Goal: Information Seeking & Learning: Learn about a topic

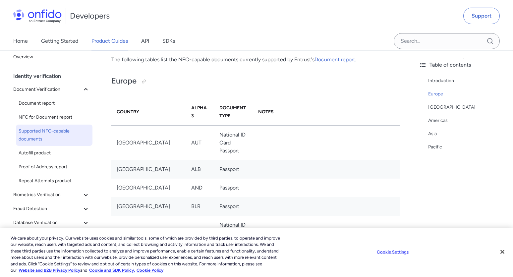
scroll to position [429, 0]
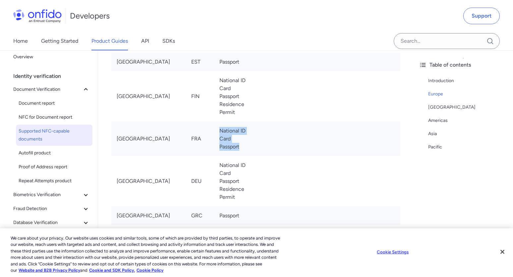
drag, startPoint x: 194, startPoint y: 129, endPoint x: 219, endPoint y: 150, distance: 32.3
click at [219, 150] on td "National ID Card Passport" at bounding box center [233, 139] width 39 height 34
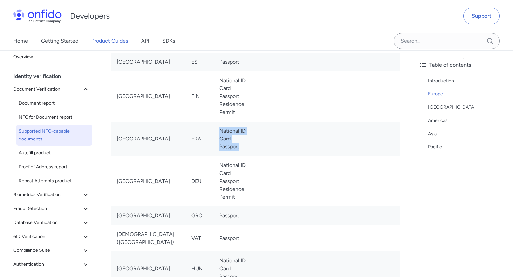
click at [219, 150] on td "National ID Card Passport" at bounding box center [233, 139] width 39 height 34
click at [153, 125] on td "[GEOGRAPHIC_DATA]" at bounding box center [148, 139] width 75 height 34
click at [186, 153] on td "FRA" at bounding box center [200, 139] width 29 height 34
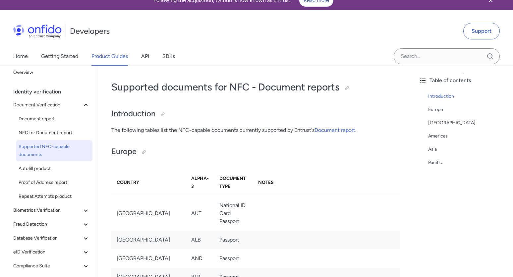
scroll to position [33, 0]
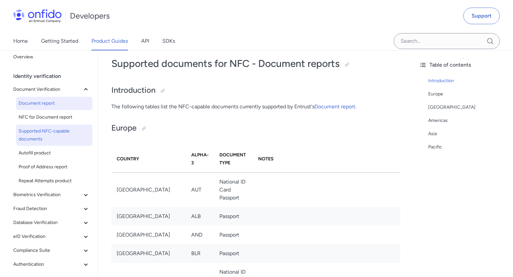
click at [44, 106] on span "Document report" at bounding box center [54, 103] width 71 height 8
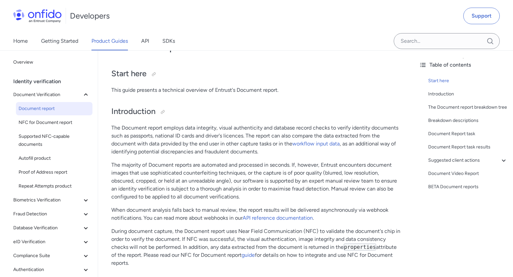
scroll to position [50, 0]
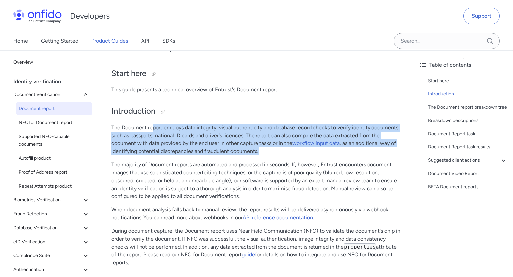
drag, startPoint x: 154, startPoint y: 129, endPoint x: 159, endPoint y: 160, distance: 32.3
click at [159, 161] on p "The majority of Document reports are automated and processed in seconds. If, ho…" at bounding box center [255, 181] width 289 height 40
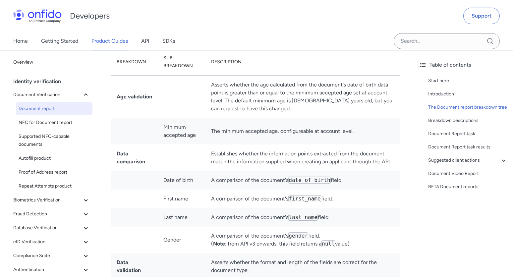
scroll to position [1532, 0]
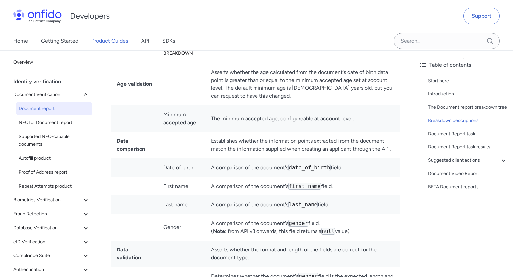
click at [189, 162] on td "Date of birth" at bounding box center [182, 167] width 48 height 19
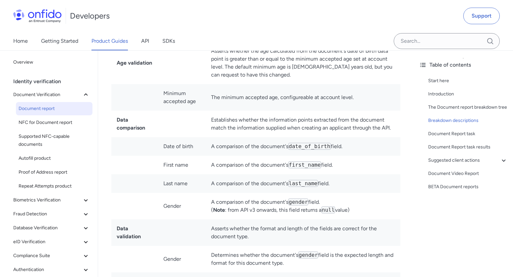
scroll to position [1554, 0]
click at [189, 162] on td "First name" at bounding box center [182, 164] width 48 height 19
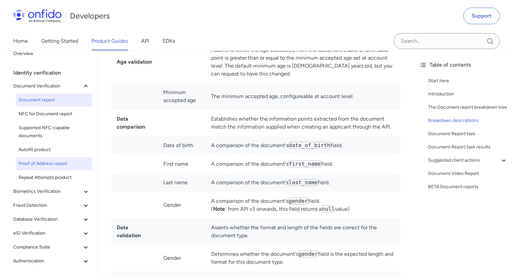
scroll to position [9, 0]
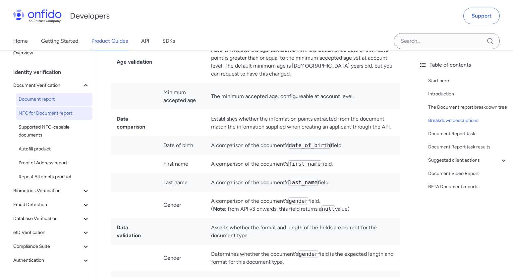
click at [72, 115] on span "NFC for Document report" at bounding box center [54, 113] width 71 height 8
